Goal: Task Accomplishment & Management: Use online tool/utility

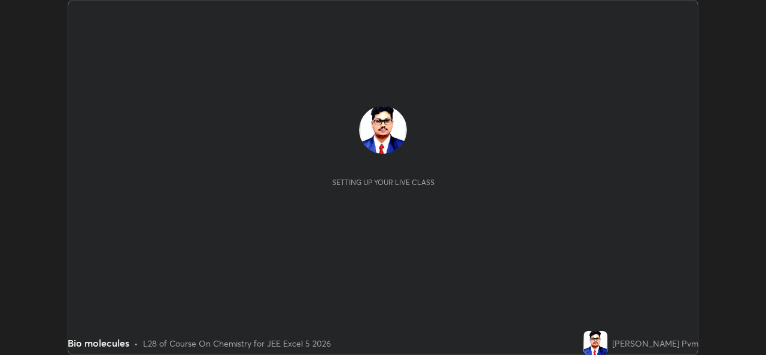
scroll to position [355, 765]
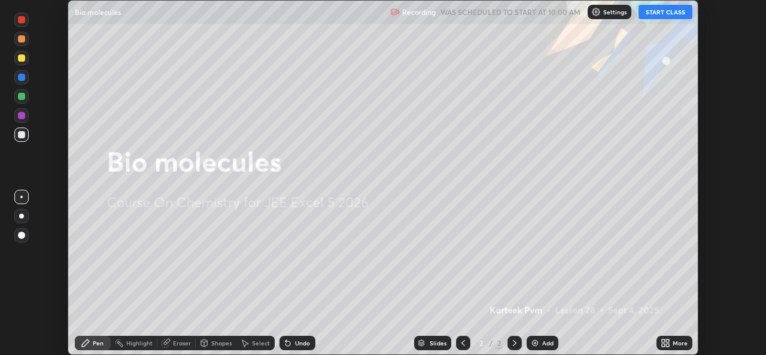
click at [667, 340] on icon at bounding box center [667, 340] width 3 height 3
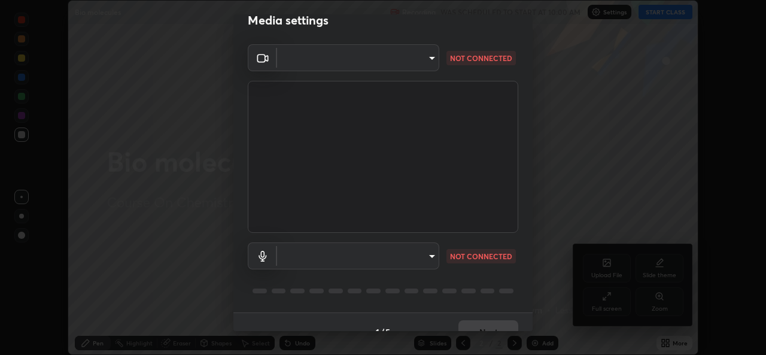
scroll to position [38, 0]
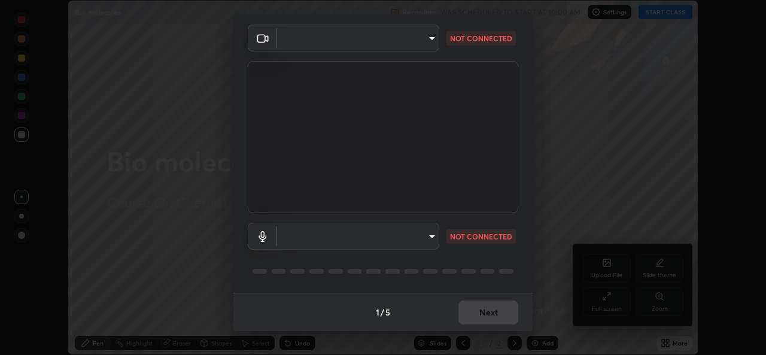
type input "b49ce733c18ed743311937eff9d4efc58a2a5cd54c0a2dbb976ee9af6a4c5ced"
type input "communications"
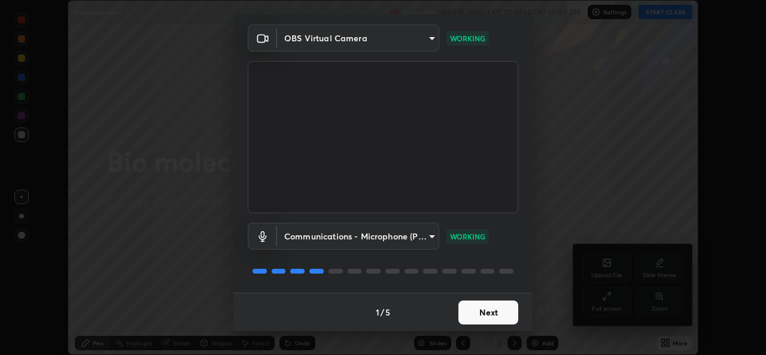
click at [478, 313] on button "Next" at bounding box center [488, 312] width 60 height 24
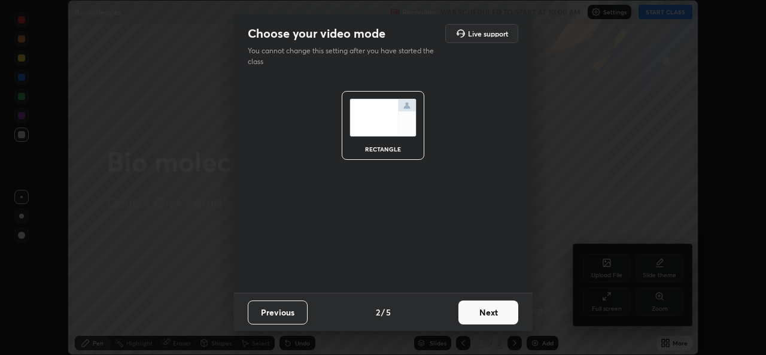
click at [479, 315] on button "Next" at bounding box center [488, 312] width 60 height 24
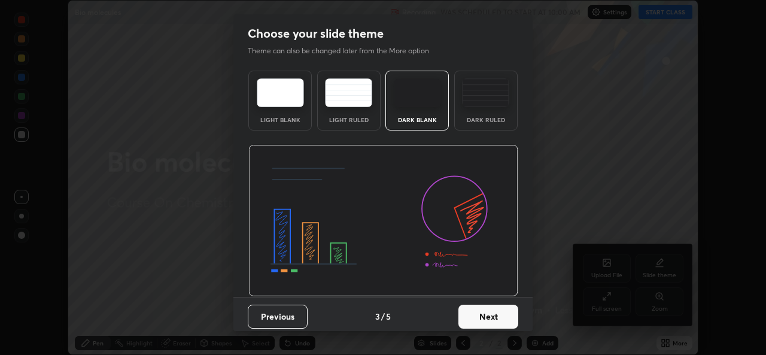
click at [480, 315] on button "Next" at bounding box center [488, 316] width 60 height 24
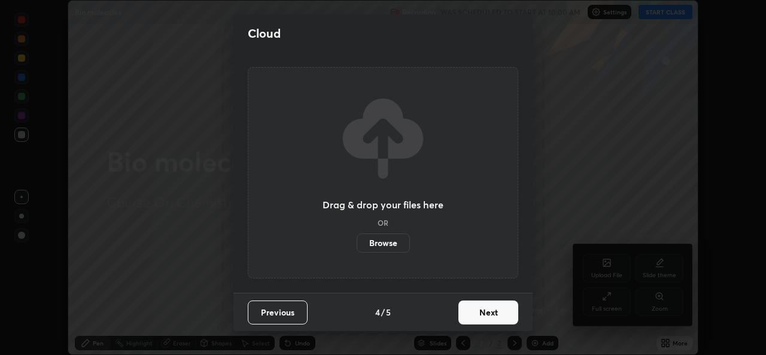
click at [479, 316] on button "Next" at bounding box center [488, 312] width 60 height 24
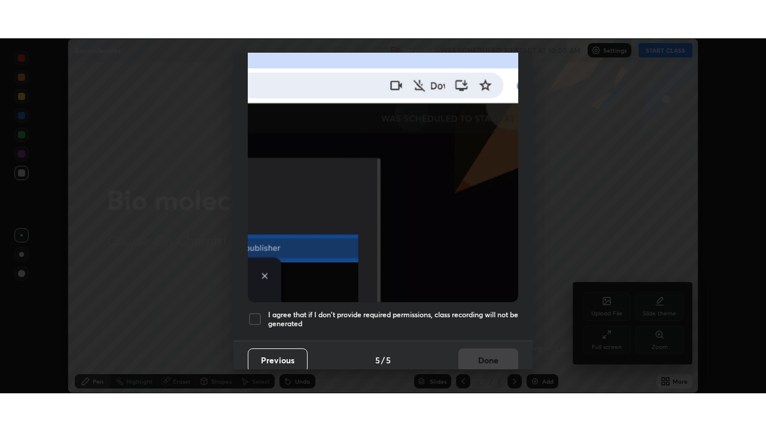
scroll to position [282, 0]
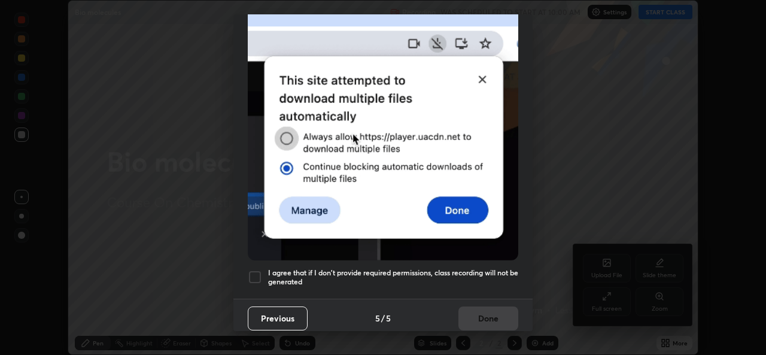
click at [252, 270] on div at bounding box center [255, 277] width 14 height 14
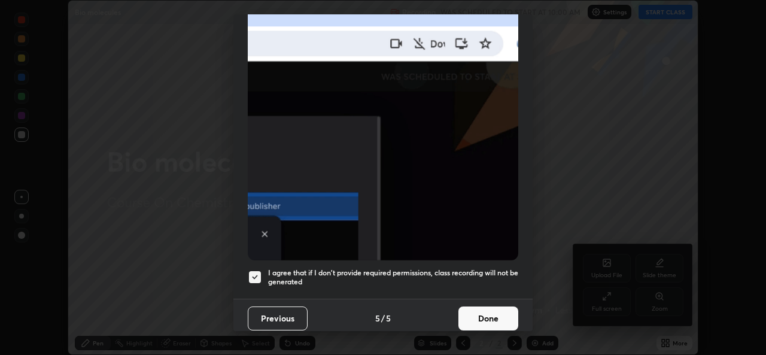
click at [473, 315] on button "Done" at bounding box center [488, 318] width 60 height 24
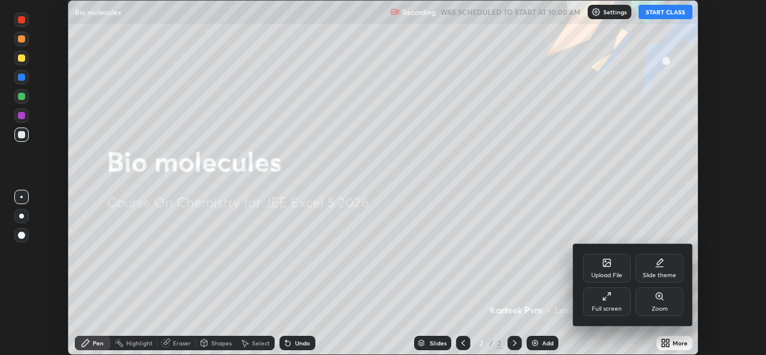
click at [656, 11] on div at bounding box center [383, 177] width 766 height 355
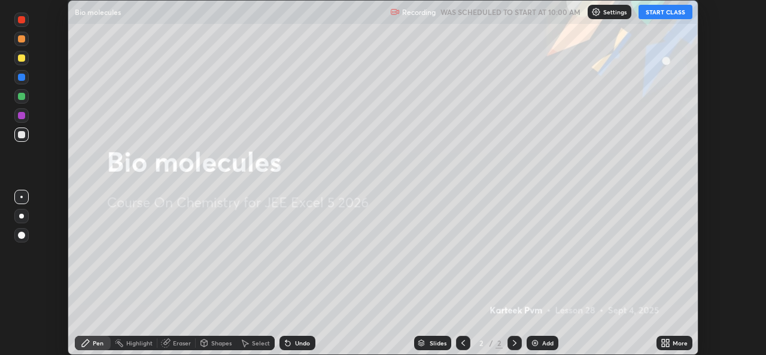
click at [660, 13] on button "START CLASS" at bounding box center [665, 12] width 54 height 14
click at [669, 340] on icon at bounding box center [667, 340] width 3 height 3
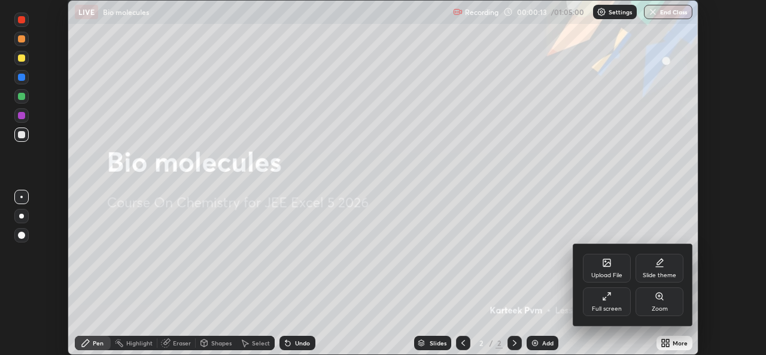
click at [608, 294] on icon at bounding box center [608, 294] width 3 height 3
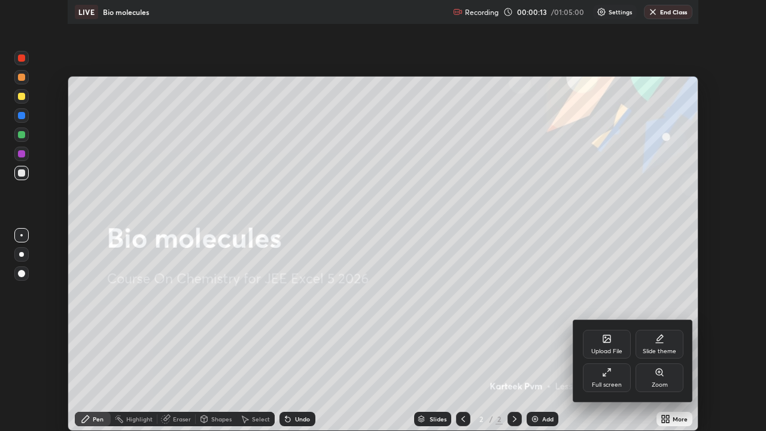
scroll to position [431, 766]
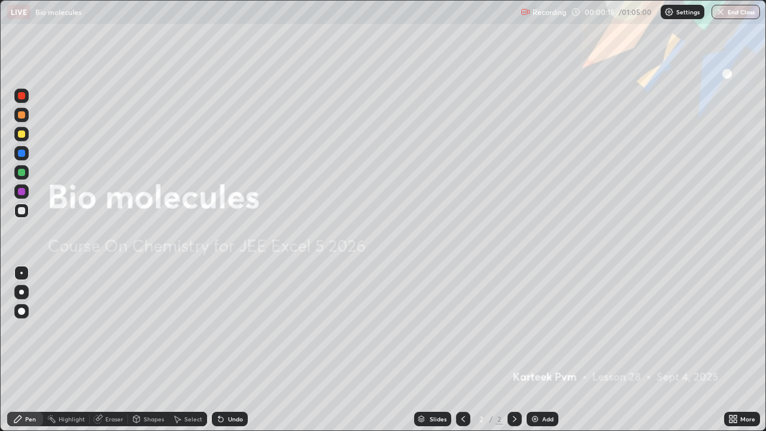
click at [535, 354] on img at bounding box center [535, 419] width 10 height 10
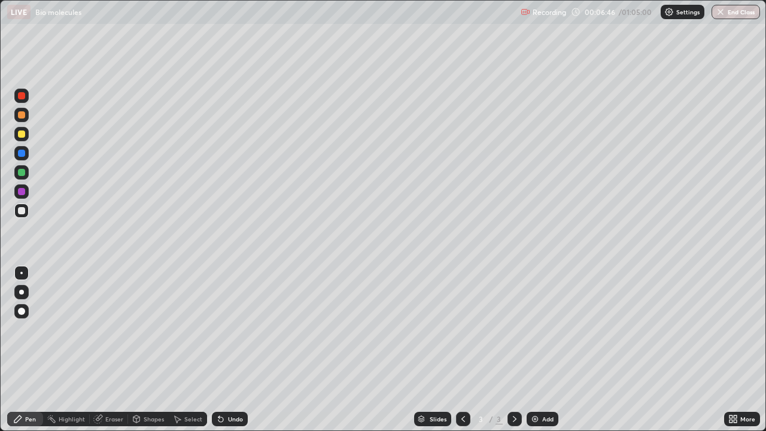
click at [225, 354] on div "Undo" at bounding box center [230, 419] width 36 height 14
click at [228, 354] on div "Undo" at bounding box center [230, 419] width 36 height 14
click at [233, 354] on div "Undo" at bounding box center [235, 419] width 15 height 6
click at [234, 354] on div "Undo" at bounding box center [230, 419] width 36 height 14
click at [236, 354] on div "Undo" at bounding box center [230, 419] width 36 height 14
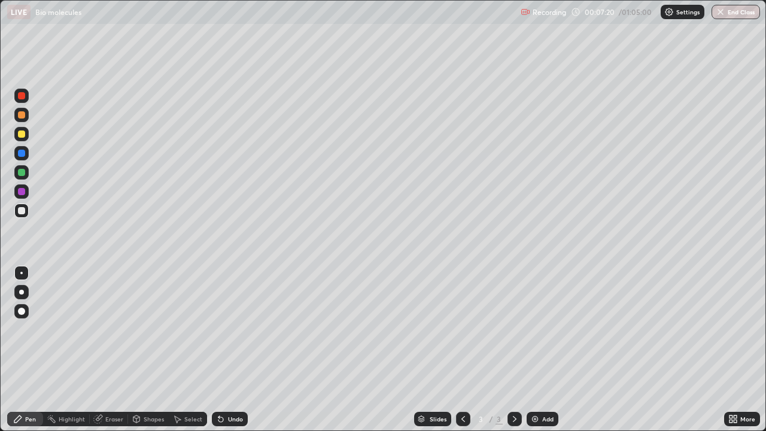
click at [240, 354] on div "Undo" at bounding box center [235, 419] width 15 height 6
